Goal: Task Accomplishment & Management: Complete application form

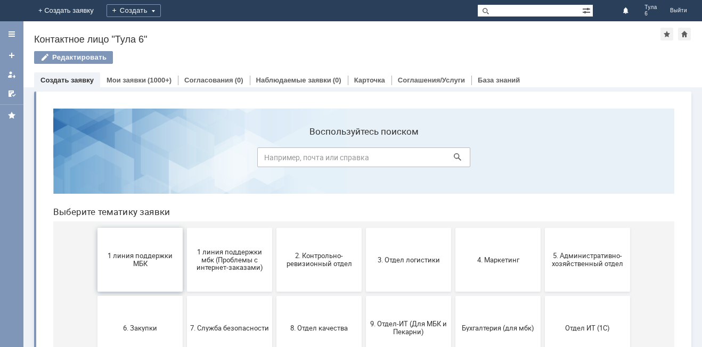
click at [120, 269] on button "1 линия поддержки МБК" at bounding box center [139, 260] width 85 height 64
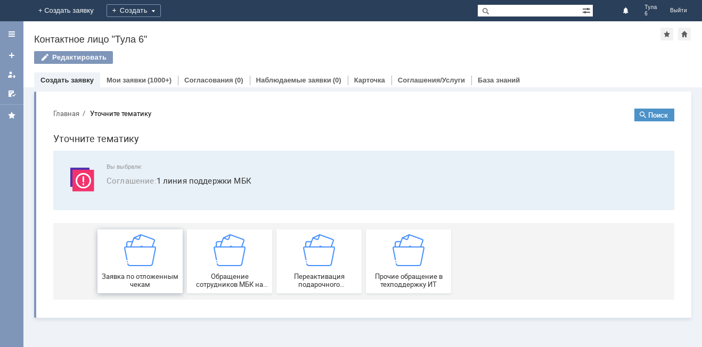
click at [141, 270] on div "Заявка по отложенным чекам" at bounding box center [140, 261] width 79 height 54
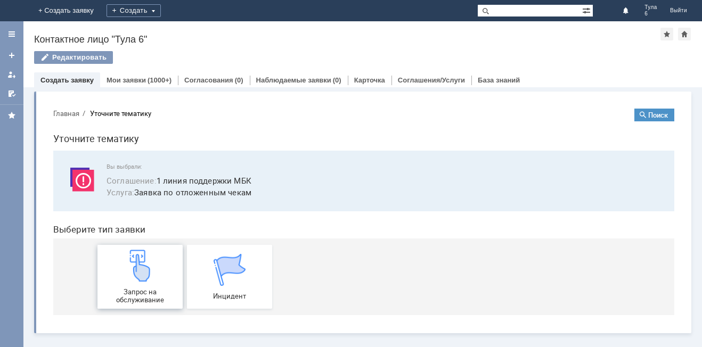
click at [141, 270] on img at bounding box center [140, 266] width 32 height 32
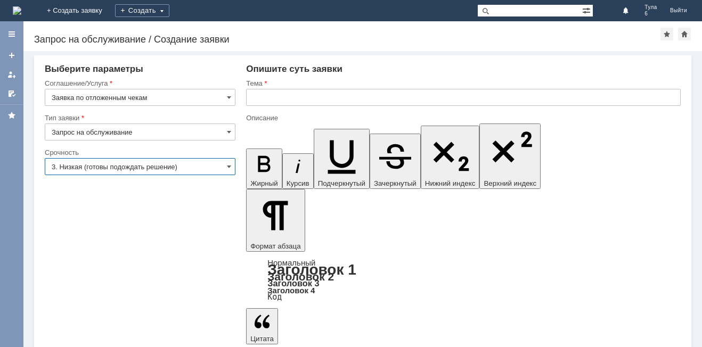
click at [81, 162] on input "3. Низкая (готовы подождать решение)" at bounding box center [140, 166] width 191 height 17
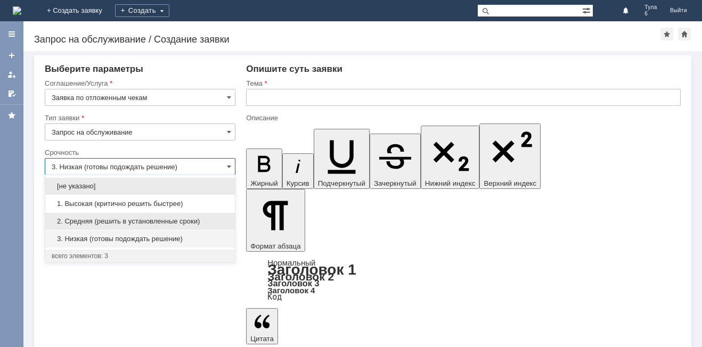
click at [87, 218] on span "2. Средняя (решить в установленные сроки)" at bounding box center [140, 221] width 177 height 9
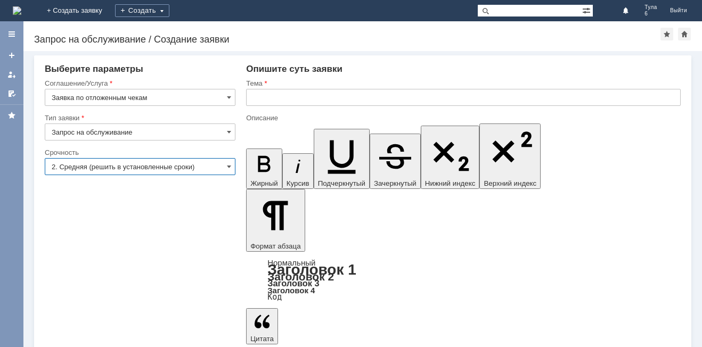
type input "2. Средняя (решить в установленные сроки)"
click at [251, 98] on input "text" at bounding box center [463, 97] width 435 height 17
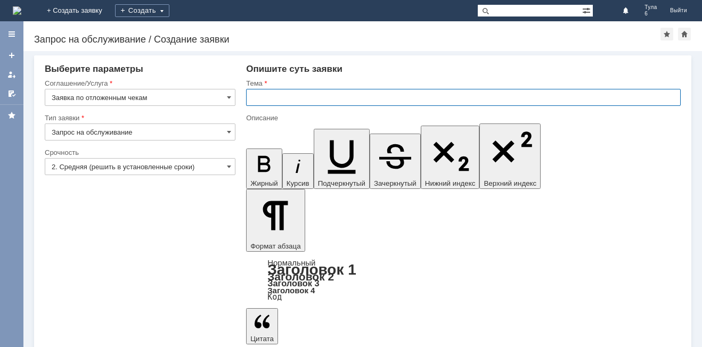
click at [248, 95] on input "text" at bounding box center [463, 97] width 435 height 17
click at [290, 95] on input "отл чеки" at bounding box center [463, 97] width 435 height 17
type input "отл чеки [DATE]"
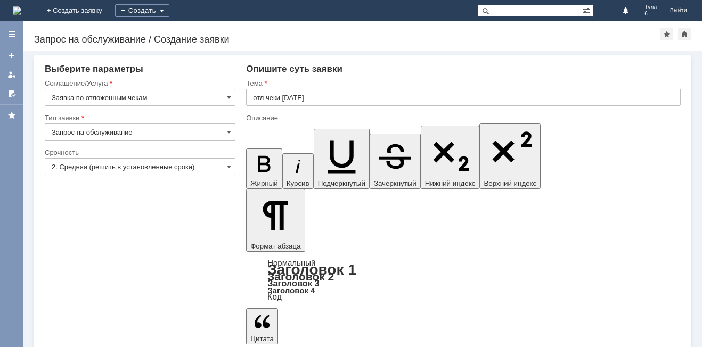
click at [251, 232] on body "Идет загрузка, пожалуйста, подождите. На домашнюю + Создать заявку Создать Тула…" at bounding box center [351, 173] width 702 height 347
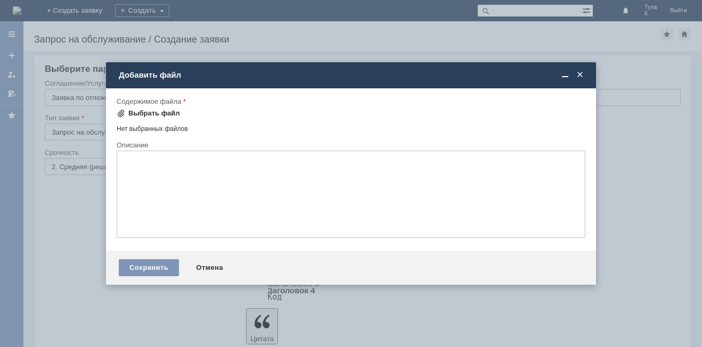
click at [124, 109] on div "Выбрать файл" at bounding box center [148, 113] width 63 height 13
click at [101, 144] on div at bounding box center [351, 173] width 702 height 347
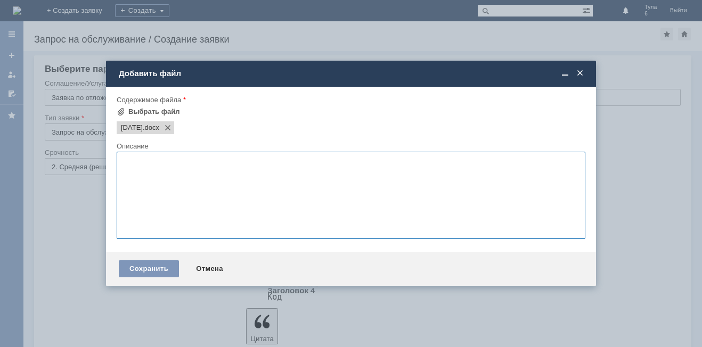
click at [129, 163] on textarea at bounding box center [351, 195] width 469 height 87
type textarea "отложенные чеки"
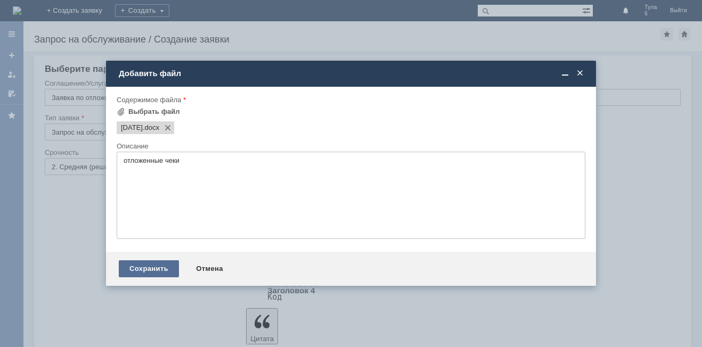
click at [139, 267] on div "Сохранить" at bounding box center [149, 269] width 60 height 17
